Goal: Task Accomplishment & Management: Manage account settings

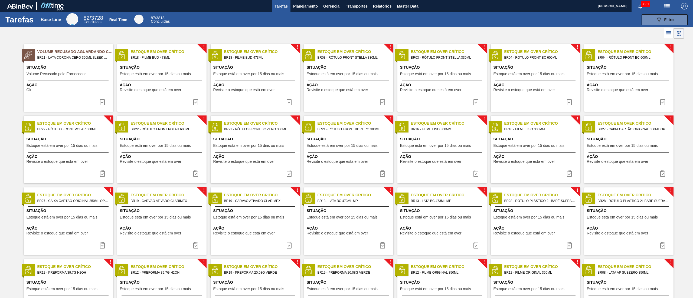
click at [309, 12] on div "Tarefas Base Line 82 / 3728 Concluídas Real Time 87 / 3813 Concluídas 089F7B8B-…" at bounding box center [346, 19] width 693 height 15
click at [307, 11] on button "Planejamento" at bounding box center [306, 6] width 30 height 12
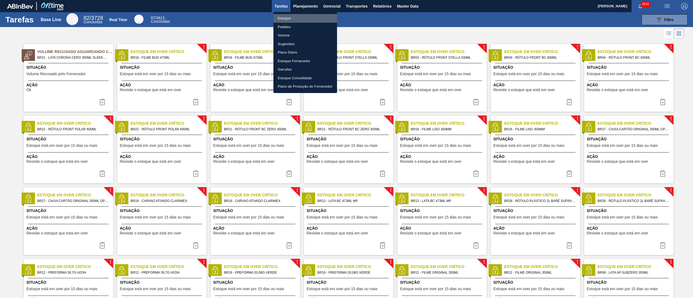
click at [291, 21] on li "Estoque" at bounding box center [306, 18] width 64 height 9
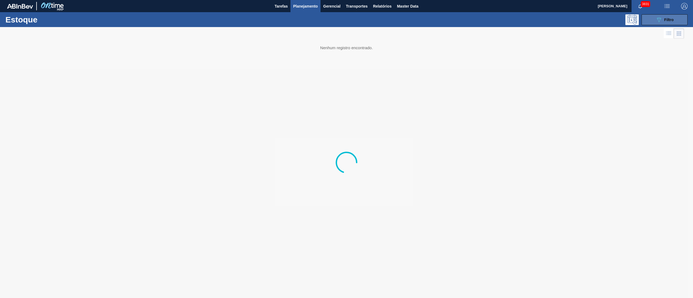
click at [666, 19] on span "Filtro" at bounding box center [669, 20] width 9 height 4
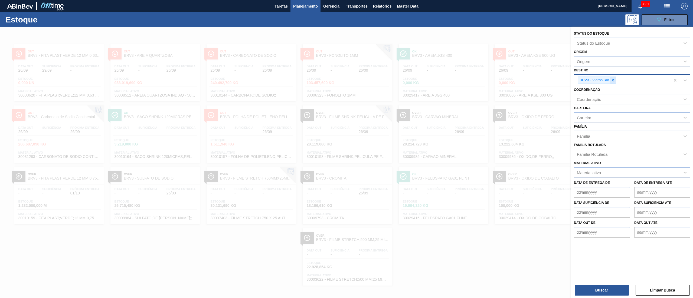
click at [615, 79] on div at bounding box center [613, 80] width 6 height 7
click at [596, 66] on div "Origem" at bounding box center [632, 61] width 116 height 11
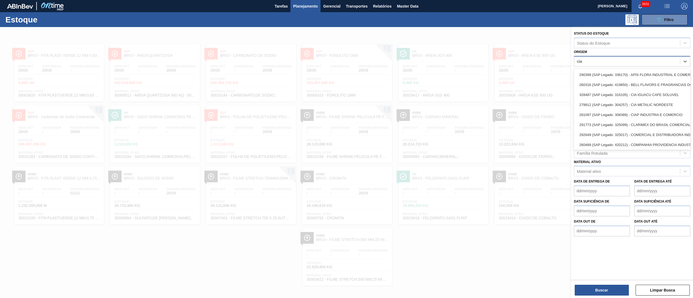
type input "ciap"
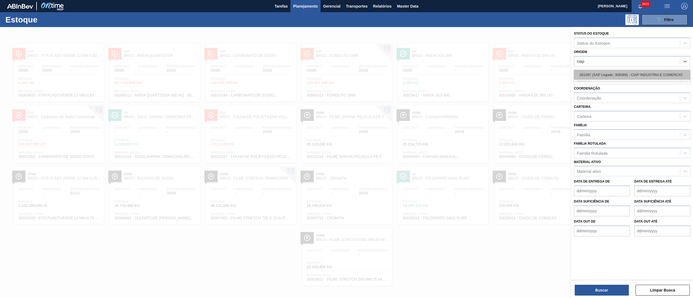
click at [595, 75] on div "281097 (SAP Legado: 308389) - CIAP INDUSTRIA E COMERCIO" at bounding box center [632, 75] width 116 height 10
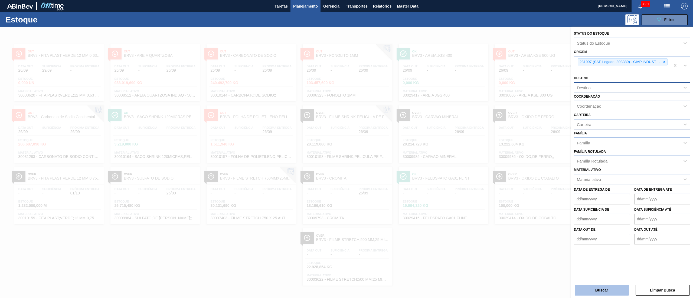
click at [600, 287] on button "Buscar" at bounding box center [602, 290] width 54 height 11
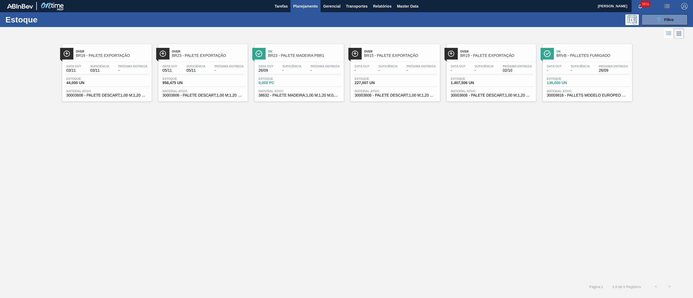
click at [569, 84] on span "136,000 UN" at bounding box center [566, 83] width 38 height 4
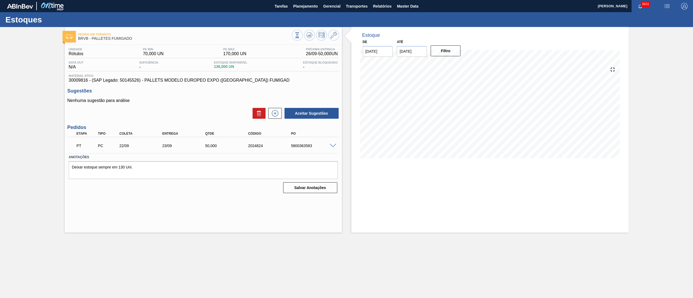
click at [332, 146] on span at bounding box center [333, 146] width 7 height 4
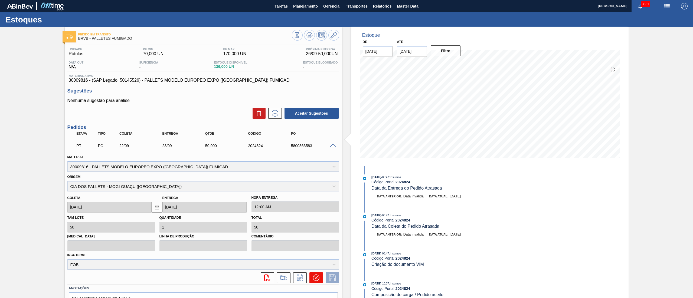
click at [310, 280] on button at bounding box center [317, 278] width 14 height 11
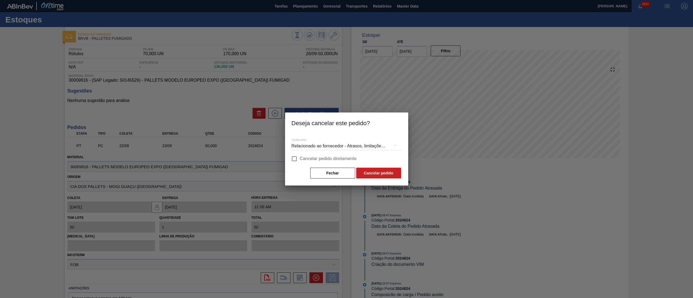
click at [294, 156] on input "Cancelar pedido diretamente" at bounding box center [294, 158] width 11 height 11
checkbox input "true"
click at [378, 172] on button "Cancelar pedido" at bounding box center [378, 173] width 45 height 11
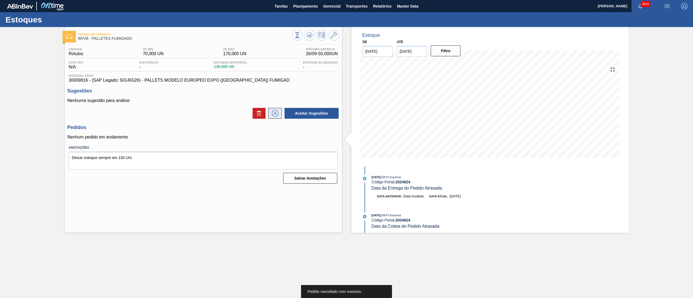
click at [277, 111] on icon at bounding box center [275, 113] width 9 height 7
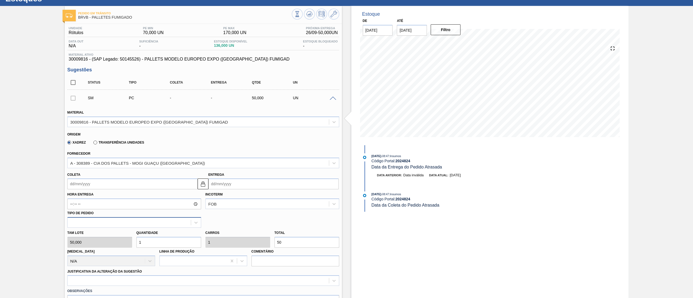
scroll to position [54, 0]
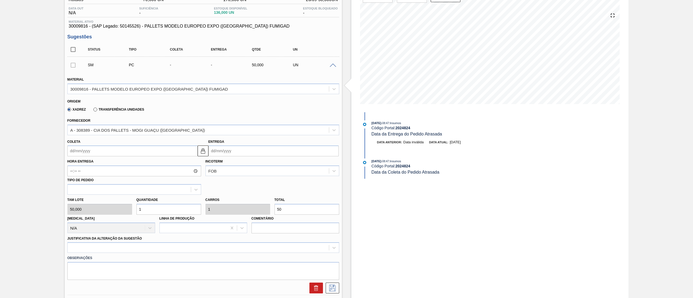
click at [119, 150] on input "Coleta" at bounding box center [132, 151] width 130 height 11
click at [127, 163] on button "Next Month" at bounding box center [128, 164] width 4 height 4
click at [101, 192] on div "8" at bounding box center [99, 190] width 7 height 7
type input "[DATE]"
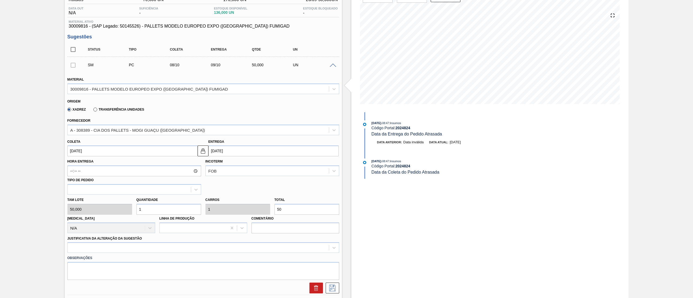
click at [105, 241] on div "Justificativa da Alteração da Sugestão" at bounding box center [203, 244] width 272 height 18
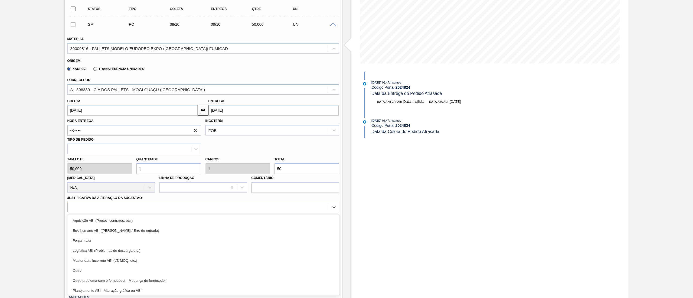
click at [92, 213] on div "option Aquisição ABI (Preços, contratos, etc.) focused, 1 of 18. 18 results ava…" at bounding box center [203, 207] width 272 height 11
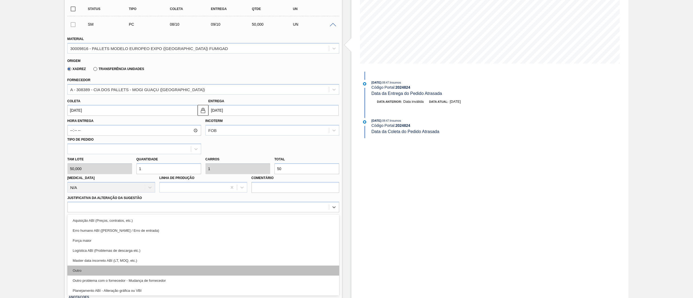
click at [77, 270] on div "Outro" at bounding box center [203, 271] width 272 height 10
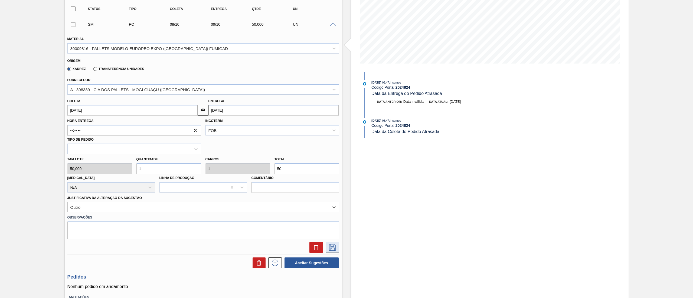
click at [327, 246] on button at bounding box center [333, 247] width 14 height 11
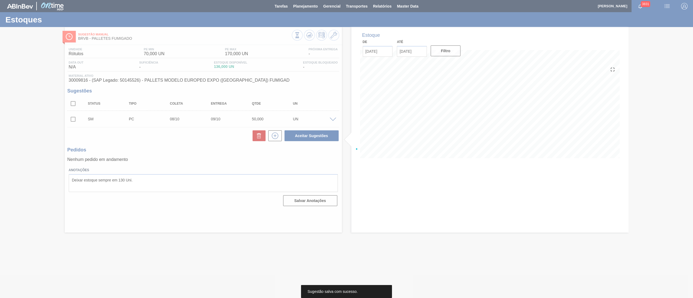
scroll to position [0, 0]
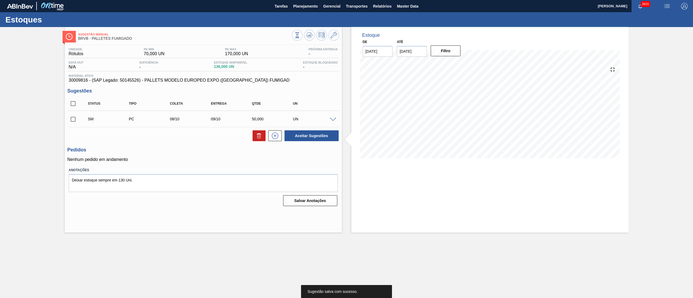
click at [72, 117] on input "checkbox" at bounding box center [72, 119] width 11 height 11
click at [313, 134] on button "Aceitar Sugestões" at bounding box center [312, 136] width 54 height 11
checkbox input "false"
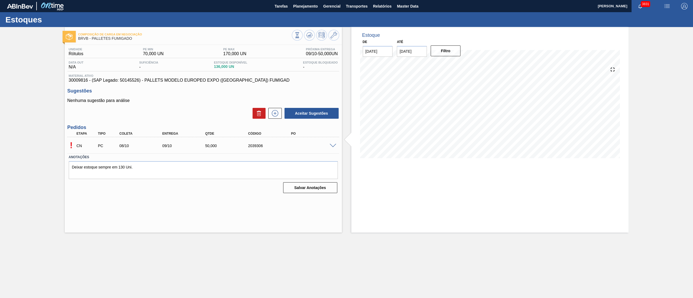
click at [336, 146] on span at bounding box center [333, 146] width 7 height 4
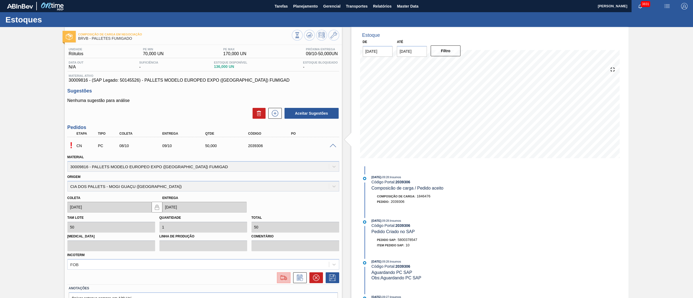
click at [278, 282] on button at bounding box center [284, 278] width 14 height 11
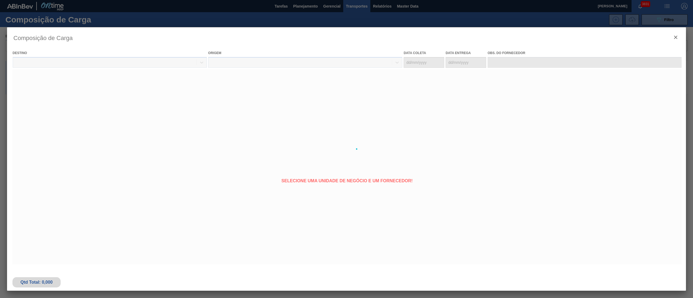
type coleta "[DATE]"
type entrega "[DATE]"
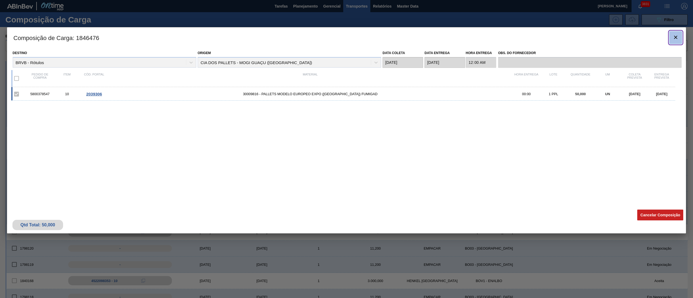
click at [681, 37] on button "botão de ícone" at bounding box center [676, 37] width 13 height 13
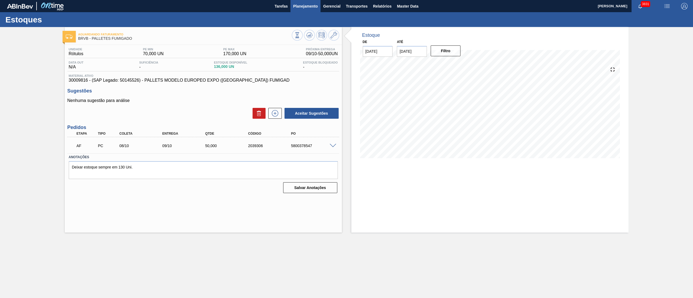
click at [294, 7] on span "Planejamento" at bounding box center [305, 6] width 25 height 7
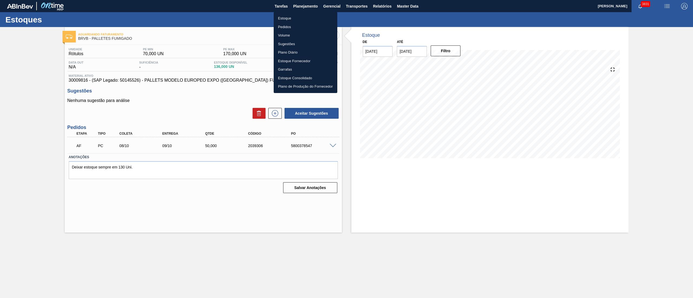
click at [284, 17] on li "Estoque" at bounding box center [306, 18] width 64 height 9
